Goal: Information Seeking & Learning: Check status

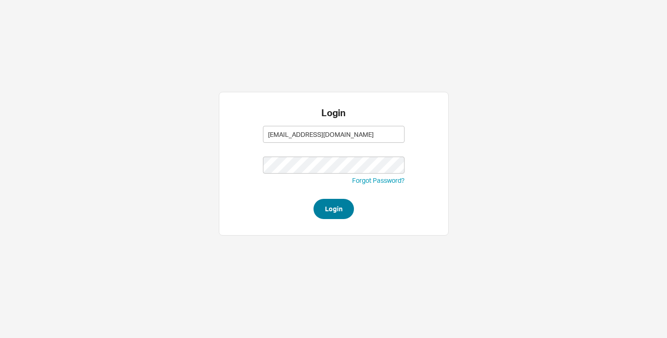
type input "[EMAIL_ADDRESS][DOMAIN_NAME]"
click at [329, 208] on button "Login" at bounding box center [333, 209] width 40 height 20
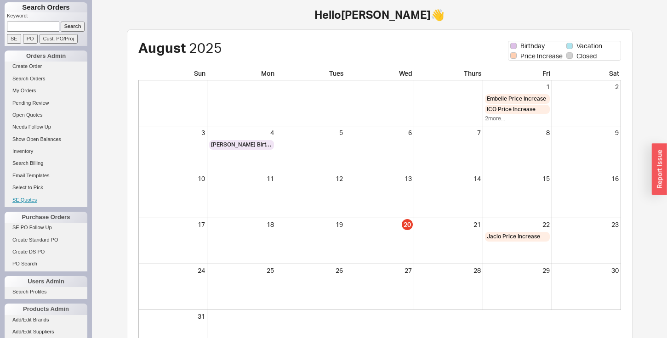
scroll to position [76, 0]
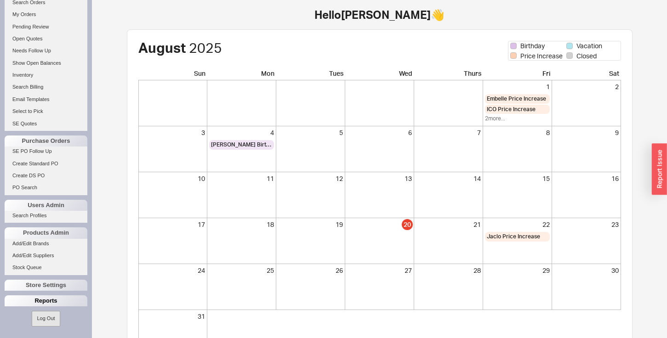
click at [33, 303] on div "Reports" at bounding box center [46, 300] width 83 height 11
click at [30, 325] on link "Total Sales Reports" at bounding box center [46, 324] width 83 height 10
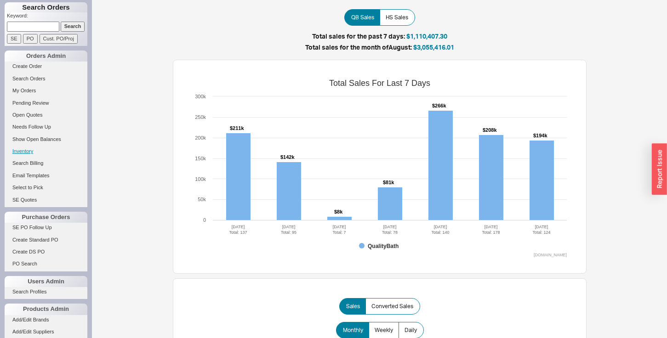
scroll to position [76, 0]
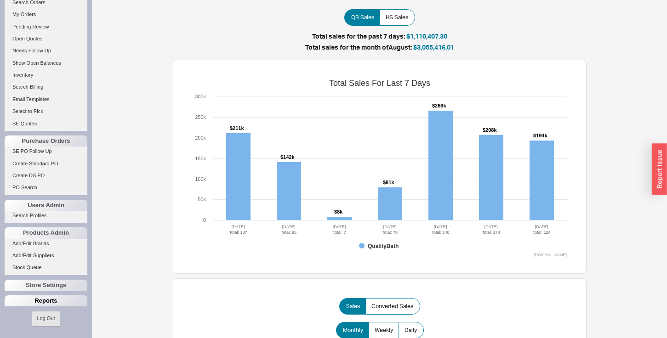
click at [31, 303] on div "Reports" at bounding box center [46, 300] width 83 height 11
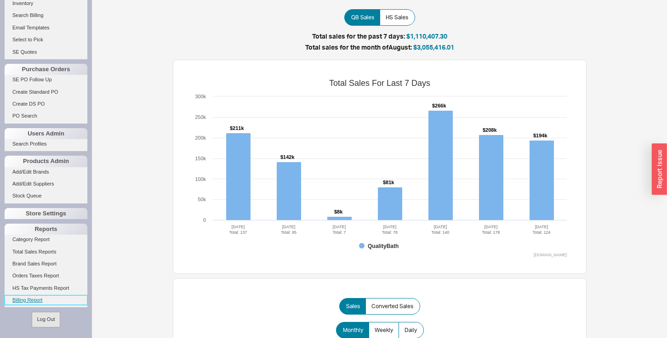
click at [25, 298] on link "Billing Report" at bounding box center [46, 300] width 83 height 10
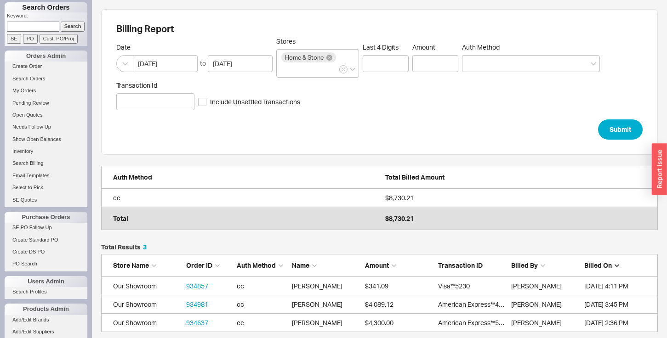
scroll to position [88, 556]
